Goal: Information Seeking & Learning: Learn about a topic

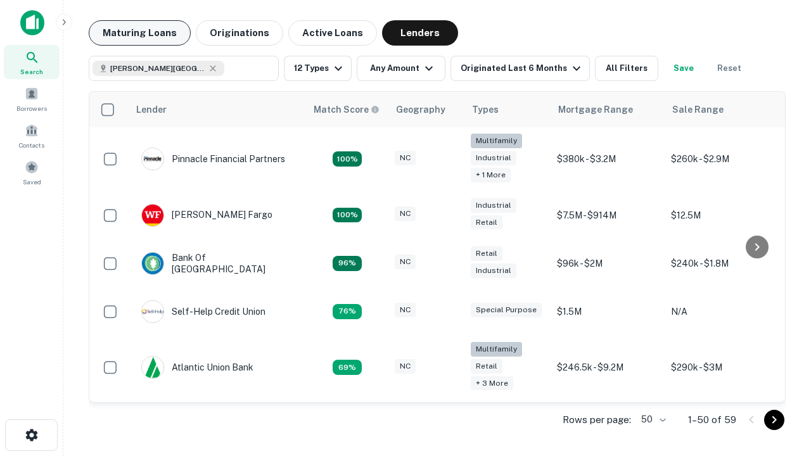
click at [139, 33] on button "Maturing Loans" at bounding box center [140, 32] width 102 height 25
